Goal: Task Accomplishment & Management: Manage account settings

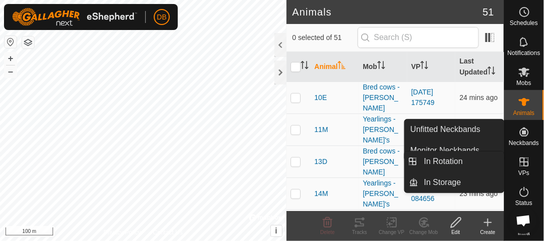
click at [524, 164] on icon at bounding box center [524, 162] width 9 height 9
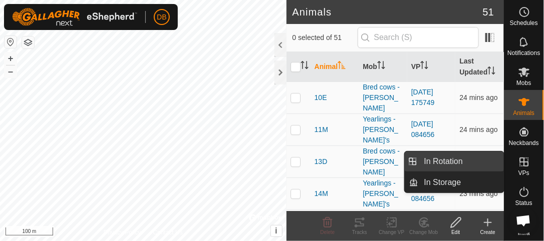
click at [450, 163] on link "In Rotation" at bounding box center [461, 162] width 86 height 20
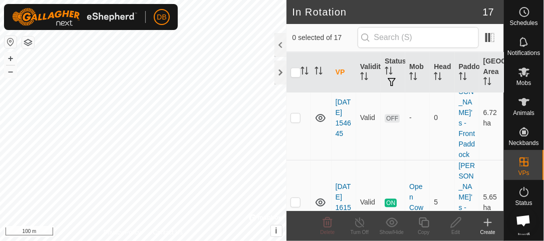
scroll to position [742, 0]
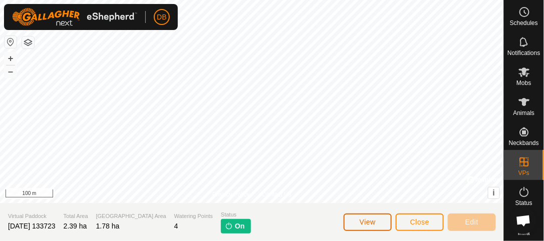
click at [363, 222] on span "View" at bounding box center [367, 222] width 16 height 8
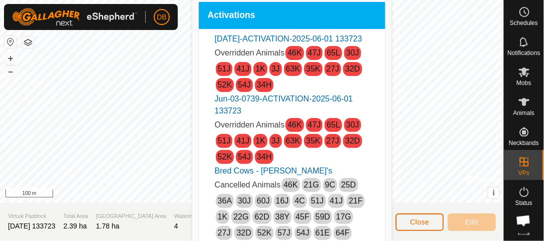
click at [415, 218] on span "Close" at bounding box center [419, 222] width 19 height 8
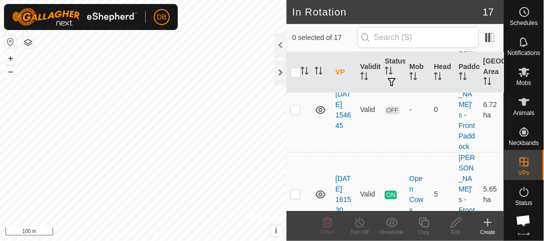
scroll to position [716, 0]
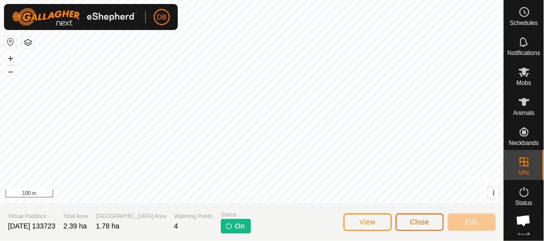
click at [410, 225] on span "Close" at bounding box center [419, 222] width 19 height 8
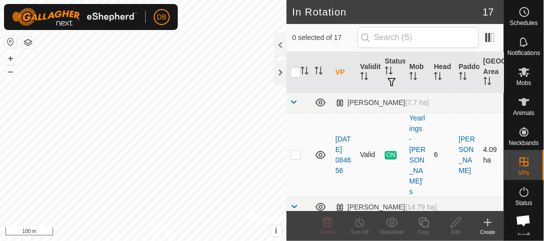
checkbox input "true"
click at [454, 224] on icon at bounding box center [455, 223] width 13 height 12
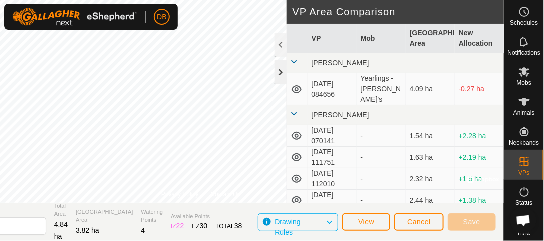
click at [276, 74] on div at bounding box center [280, 73] width 12 height 24
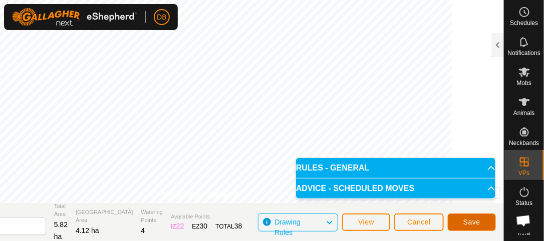
click at [459, 224] on button "Save" at bounding box center [471, 223] width 48 height 18
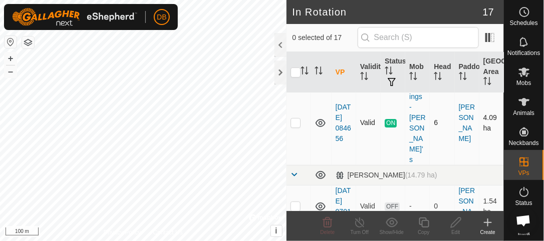
scroll to position [72, 0]
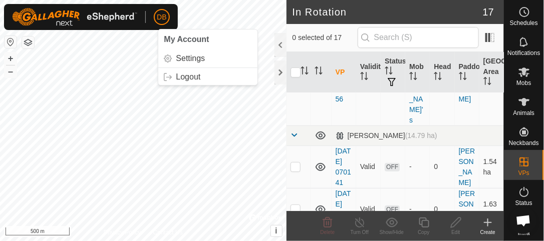
click at [157, 14] on span "DB" at bounding box center [162, 17] width 10 height 11
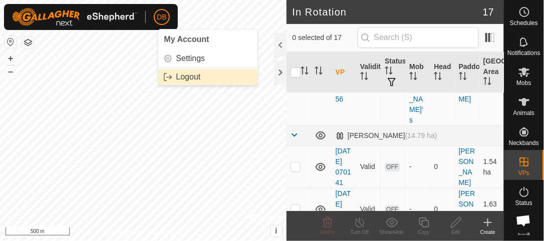
click at [194, 82] on link "Logout" at bounding box center [207, 77] width 99 height 16
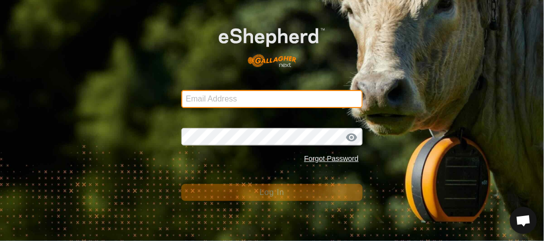
type input "[EMAIL_ADDRESS][DOMAIN_NAME]"
